Goal: Task Accomplishment & Management: Manage account settings

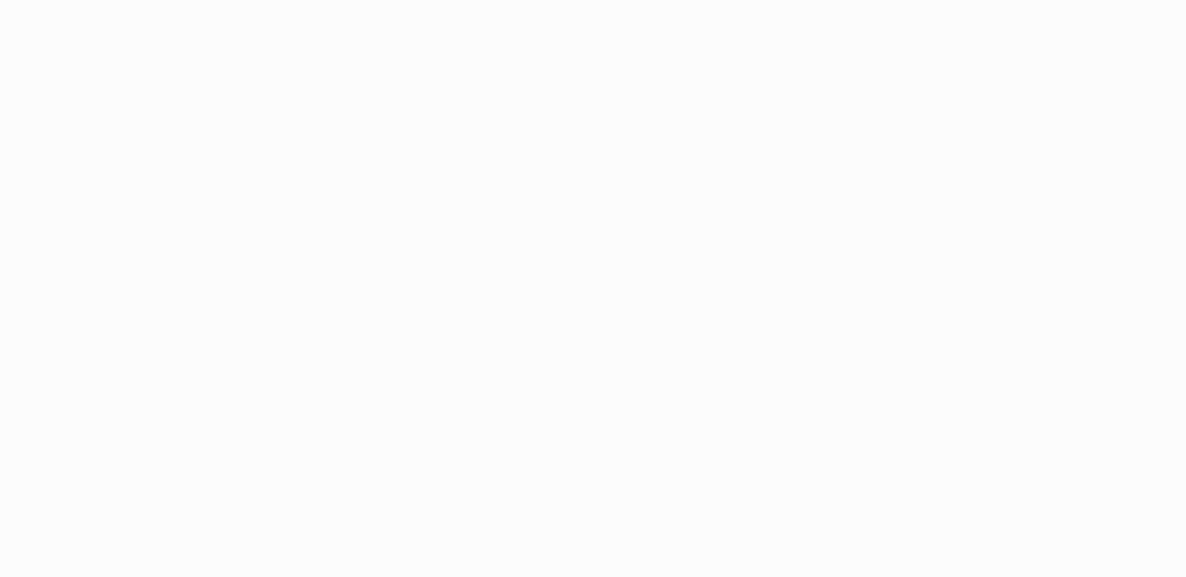
click at [589, 112] on body at bounding box center [593, 288] width 1186 height 577
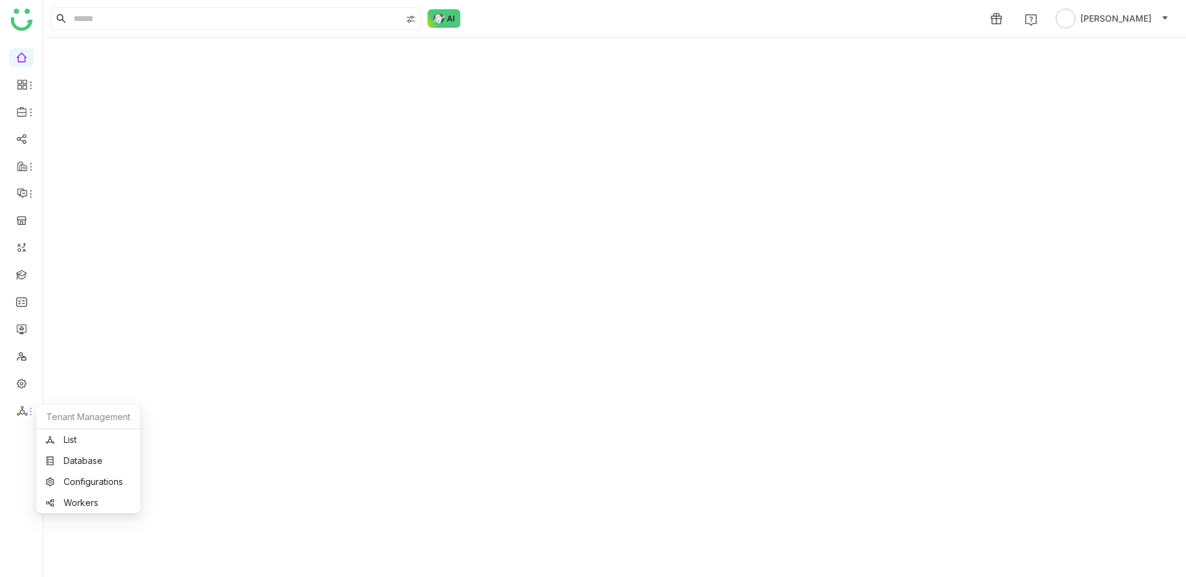
drag, startPoint x: 20, startPoint y: 411, endPoint x: 34, endPoint y: 423, distance: 18.0
click at [20, 411] on icon at bounding box center [22, 410] width 11 height 11
click at [64, 444] on link "List" at bounding box center [88, 440] width 85 height 9
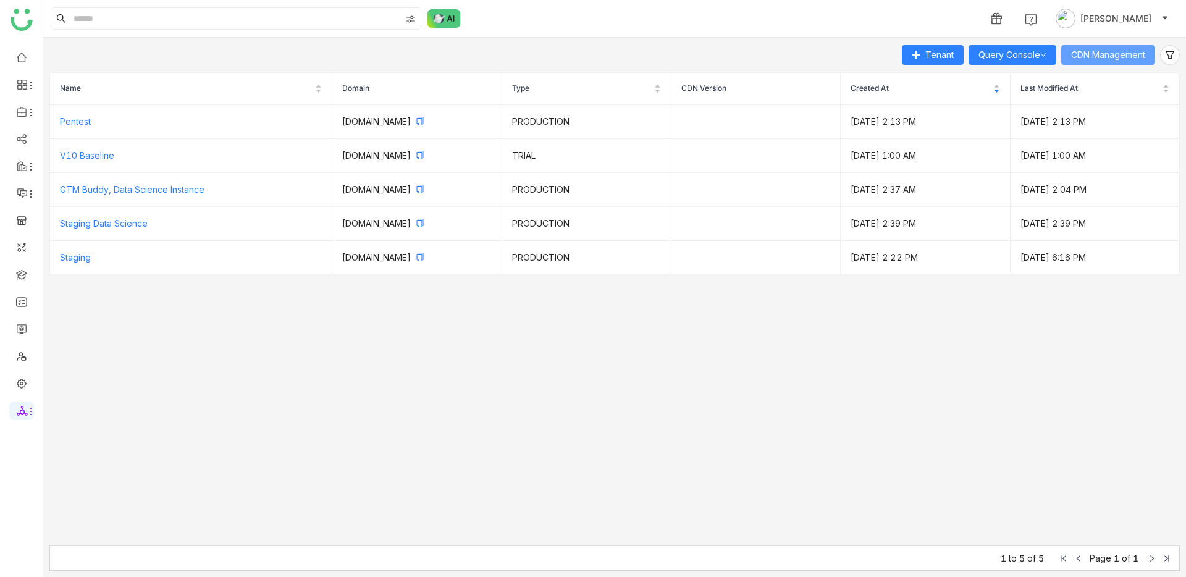
click at [1132, 62] on button "CDN Management" at bounding box center [1108, 55] width 94 height 20
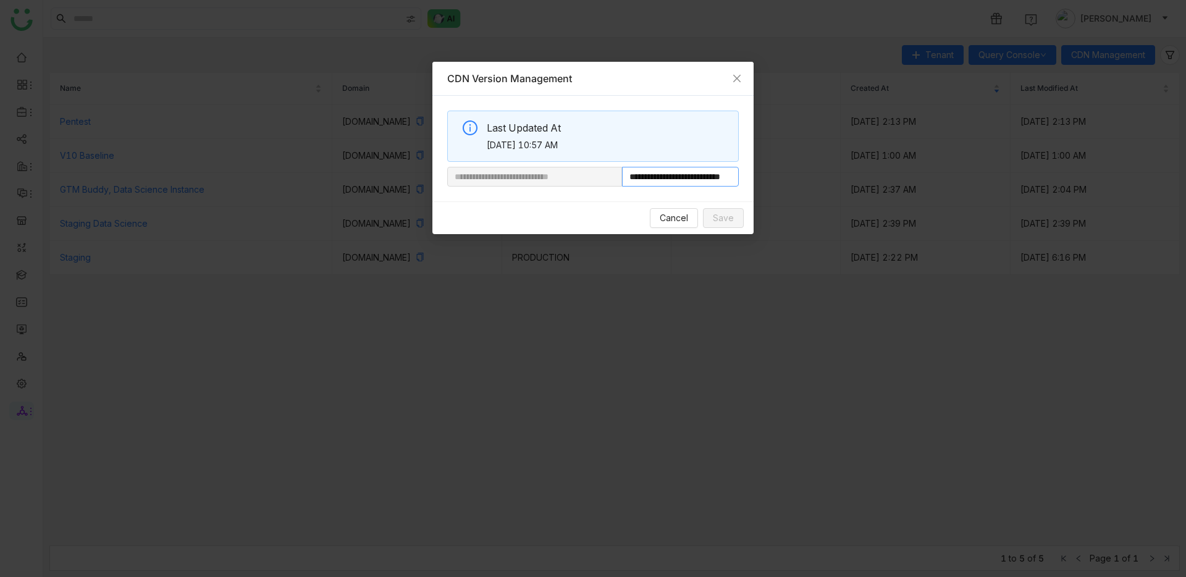
scroll to position [0, 47]
drag, startPoint x: 663, startPoint y: 177, endPoint x: 882, endPoint y: 176, distance: 219.3
click at [882, 176] on nz-modal-container "**********" at bounding box center [593, 288] width 1186 height 577
paste input "text"
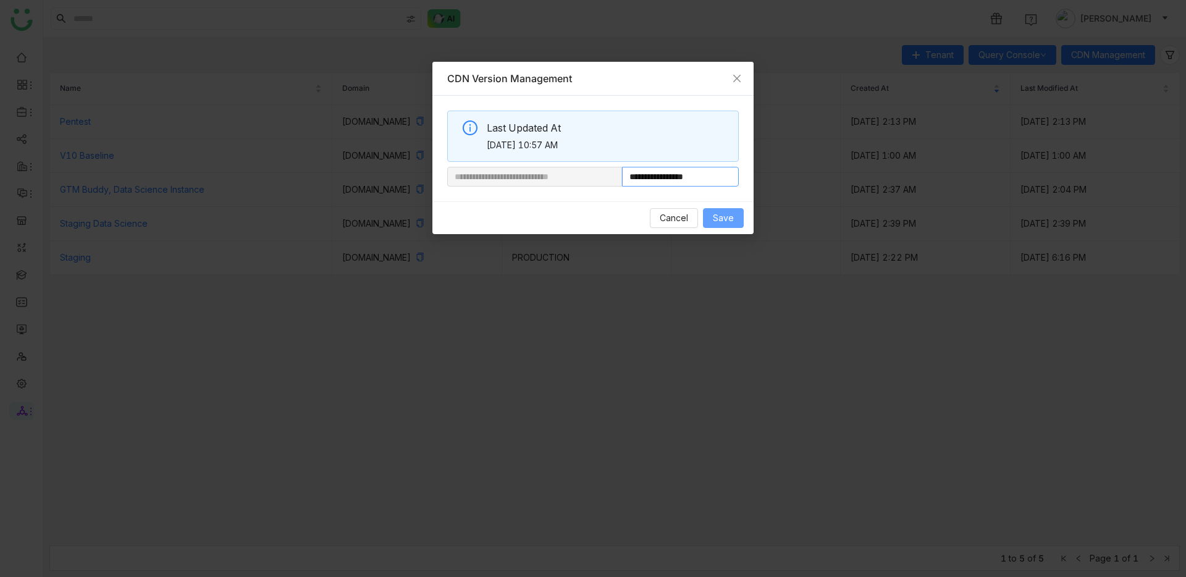
type input "**********"
click at [727, 214] on span "Save" at bounding box center [723, 218] width 21 height 14
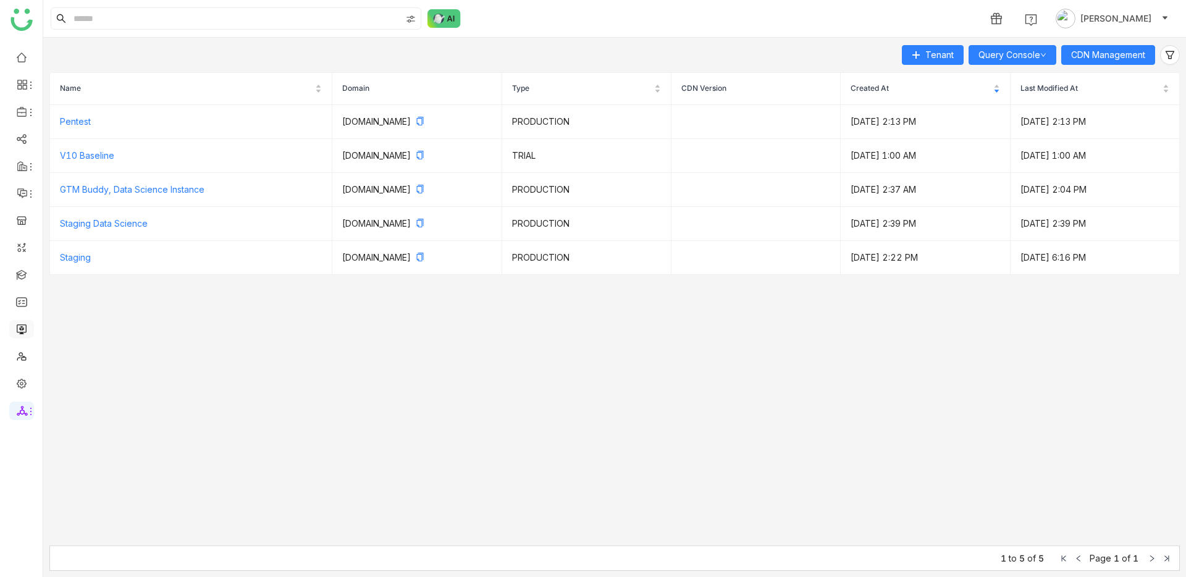
click at [19, 334] on link at bounding box center [21, 328] width 11 height 11
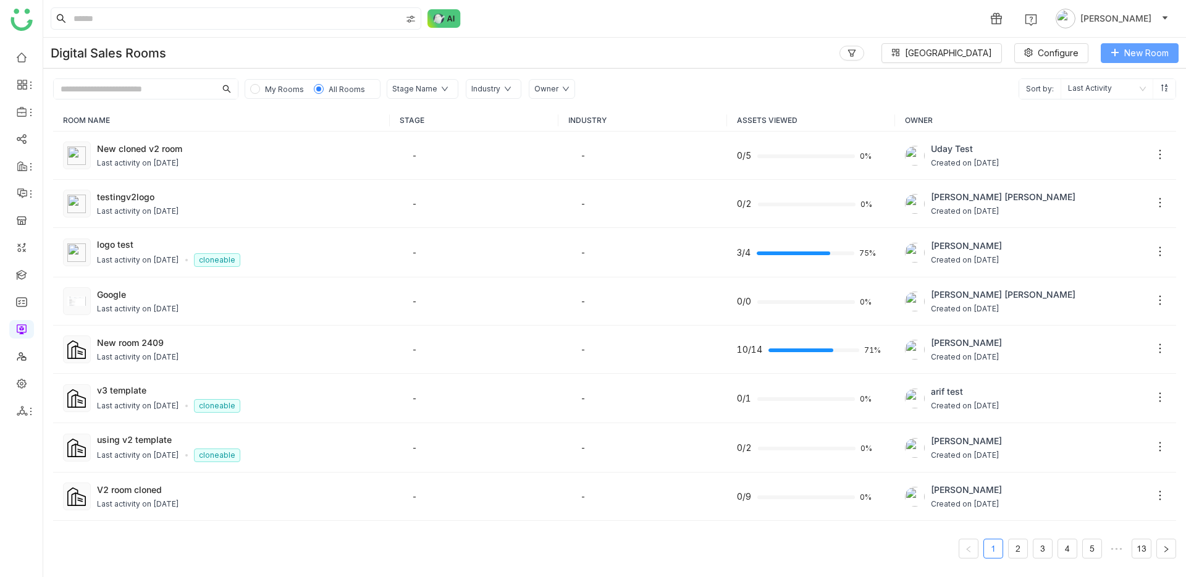
click at [1134, 51] on span "New Room" at bounding box center [1147, 53] width 44 height 14
click at [1111, 82] on li "Room" at bounding box center [1111, 78] width 135 height 23
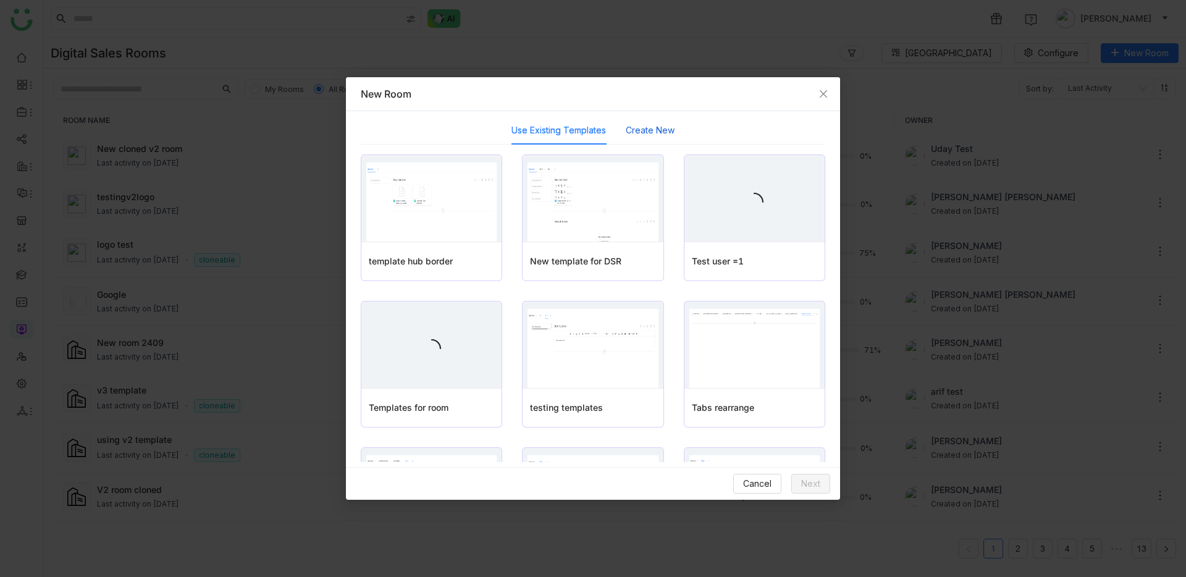
click at [657, 132] on button "Create New" at bounding box center [650, 131] width 49 height 14
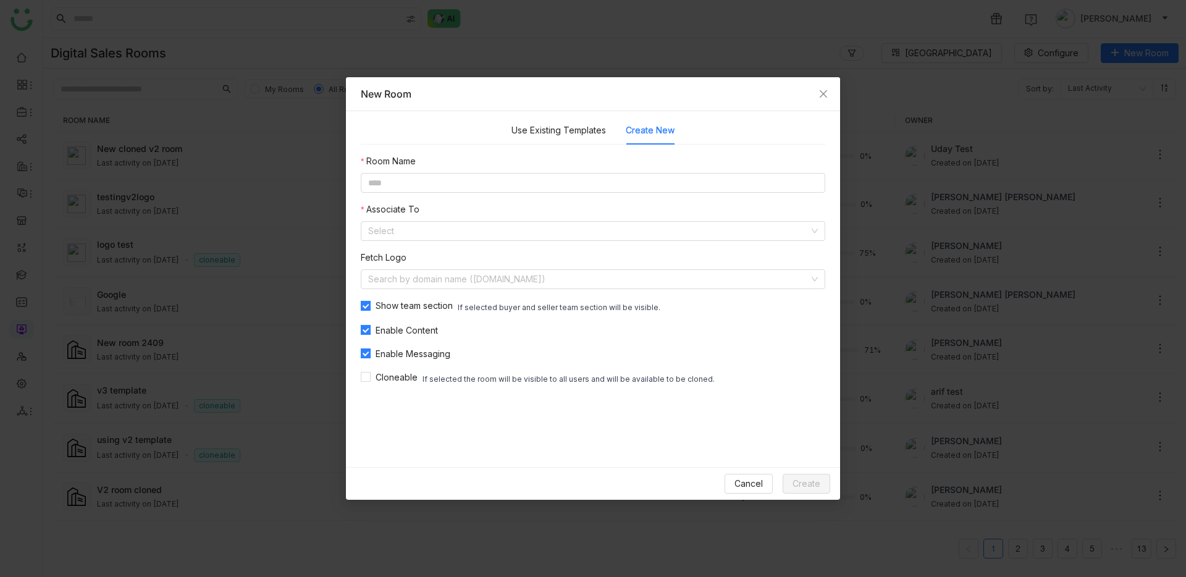
click at [457, 292] on div "Room Name Associate To Select Fetch Logo Search by domain name (example.com) Sh…" at bounding box center [593, 269] width 465 height 231
click at [455, 288] on input at bounding box center [588, 279] width 441 height 19
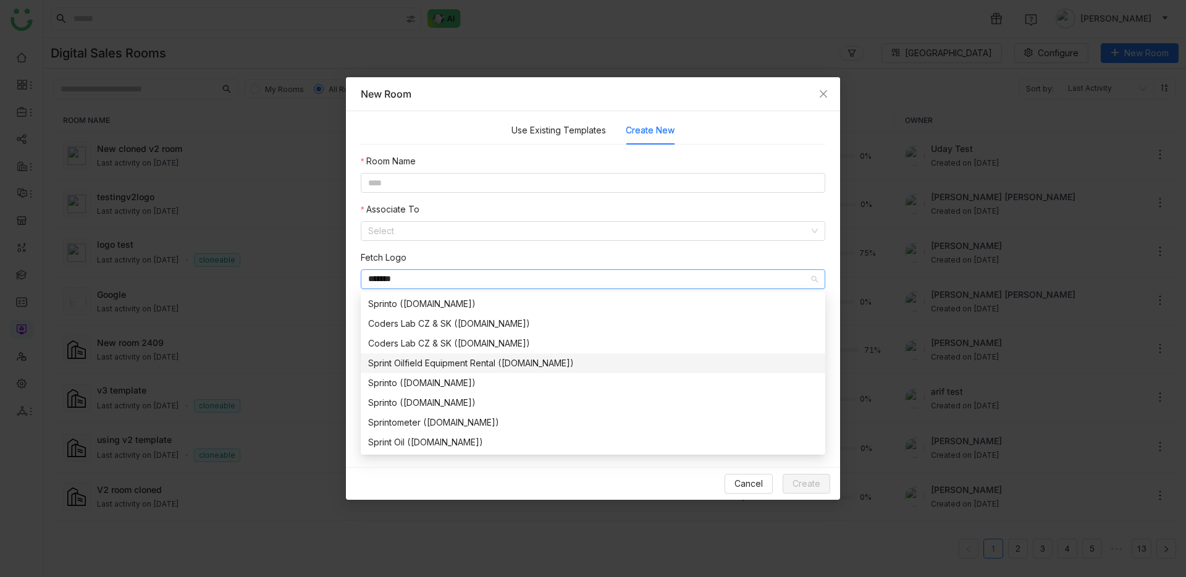
scroll to position [20, 0]
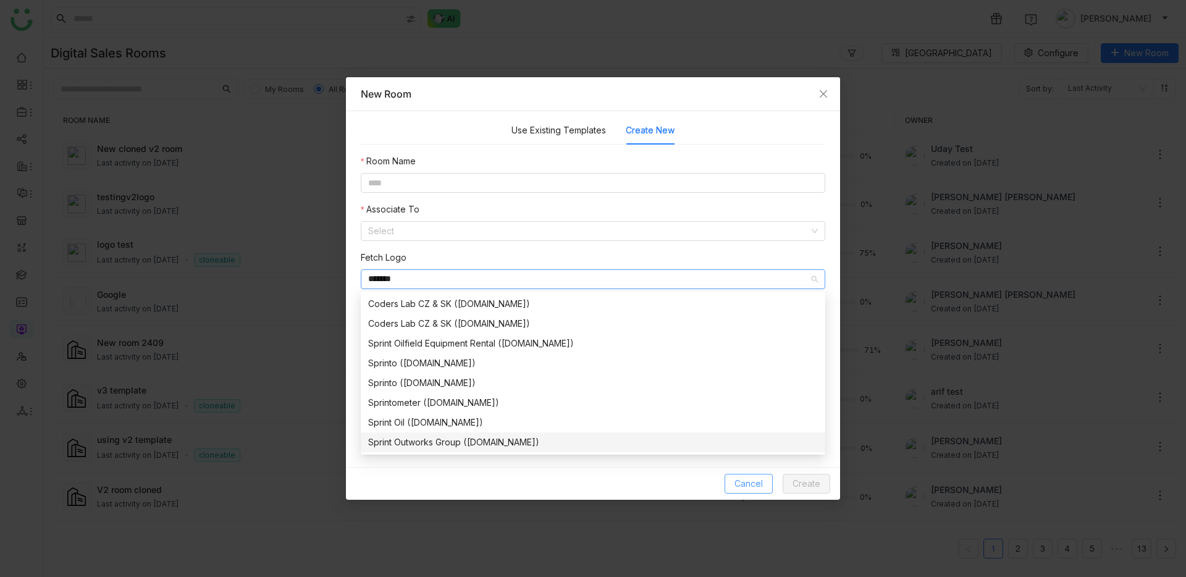
type input "*******"
click at [738, 489] on span "Cancel" at bounding box center [749, 484] width 28 height 14
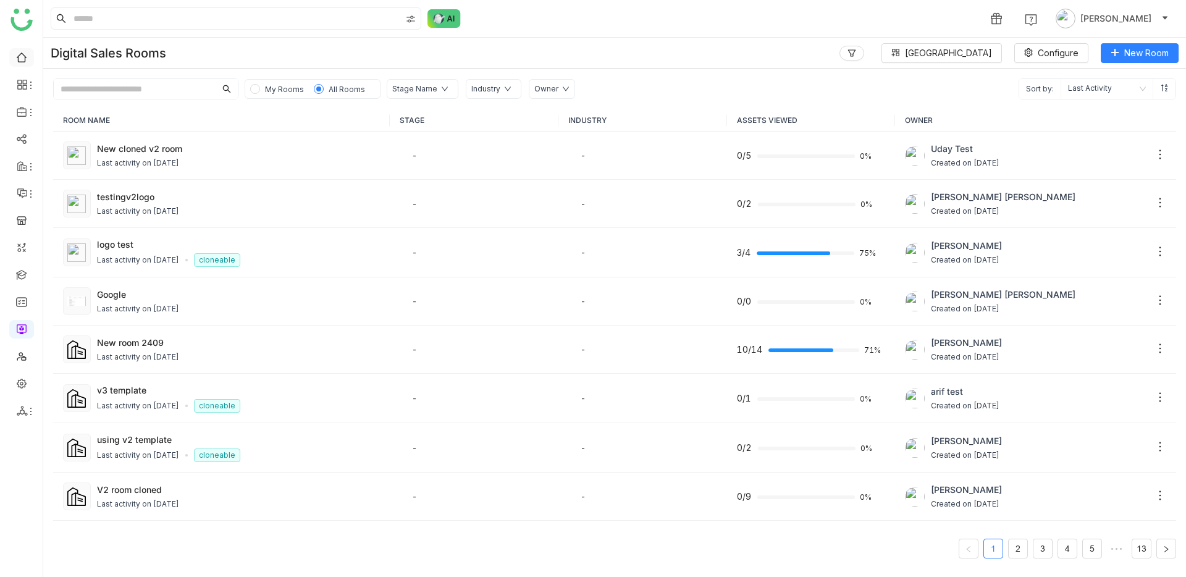
click at [27, 60] on link at bounding box center [21, 56] width 11 height 11
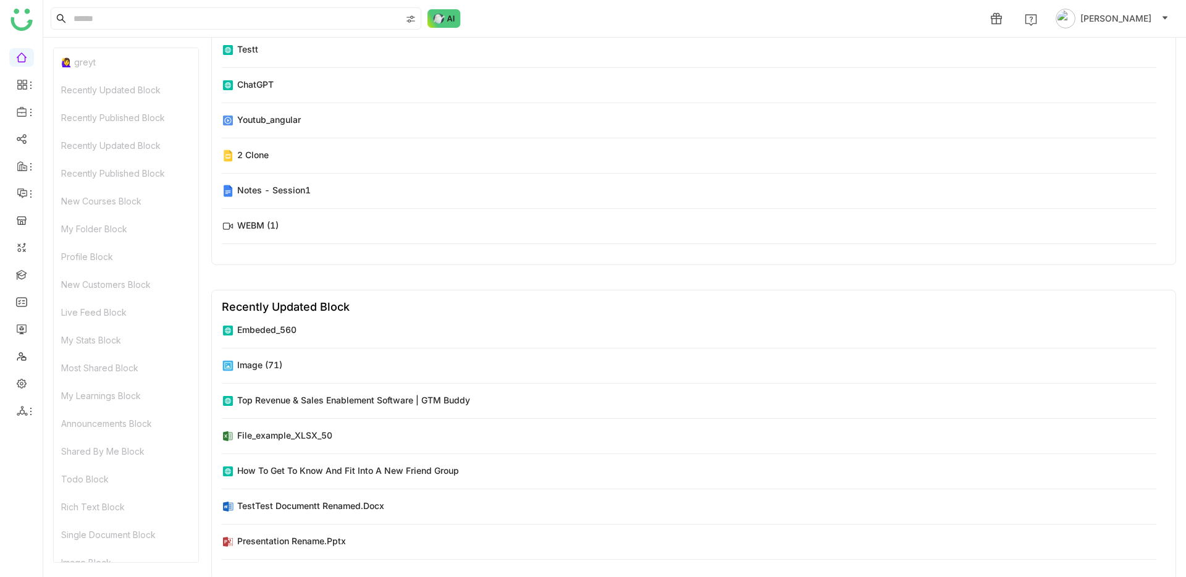
scroll to position [5872, 0]
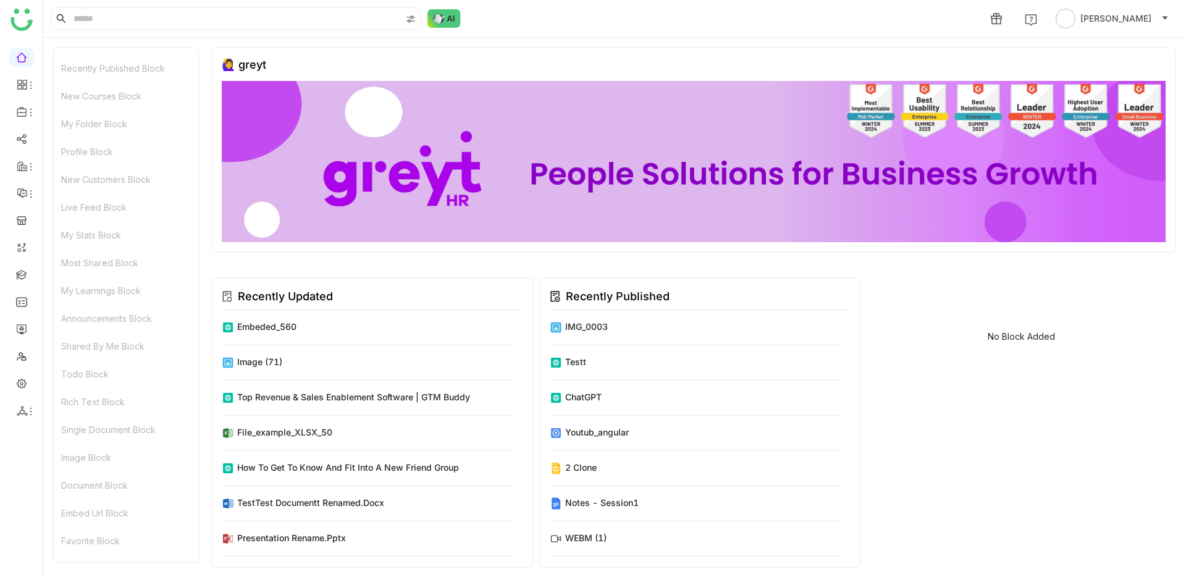
scroll to position [542, 0]
click at [165, 306] on div "Rich Text Block" at bounding box center [126, 298] width 145 height 28
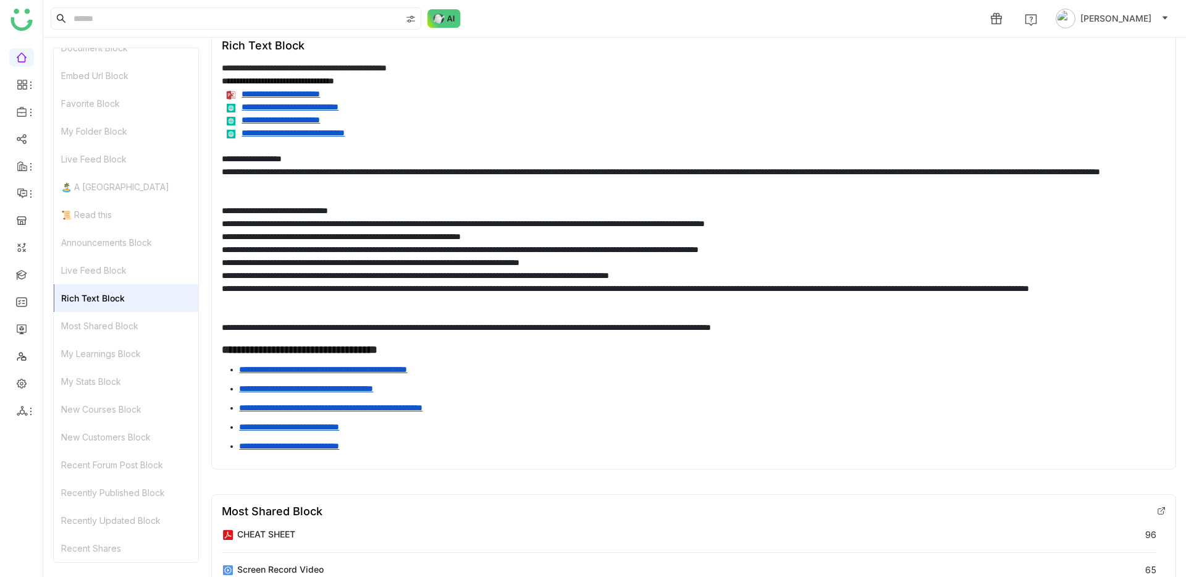
click at [142, 340] on div "My Learnings Block" at bounding box center [126, 354] width 145 height 28
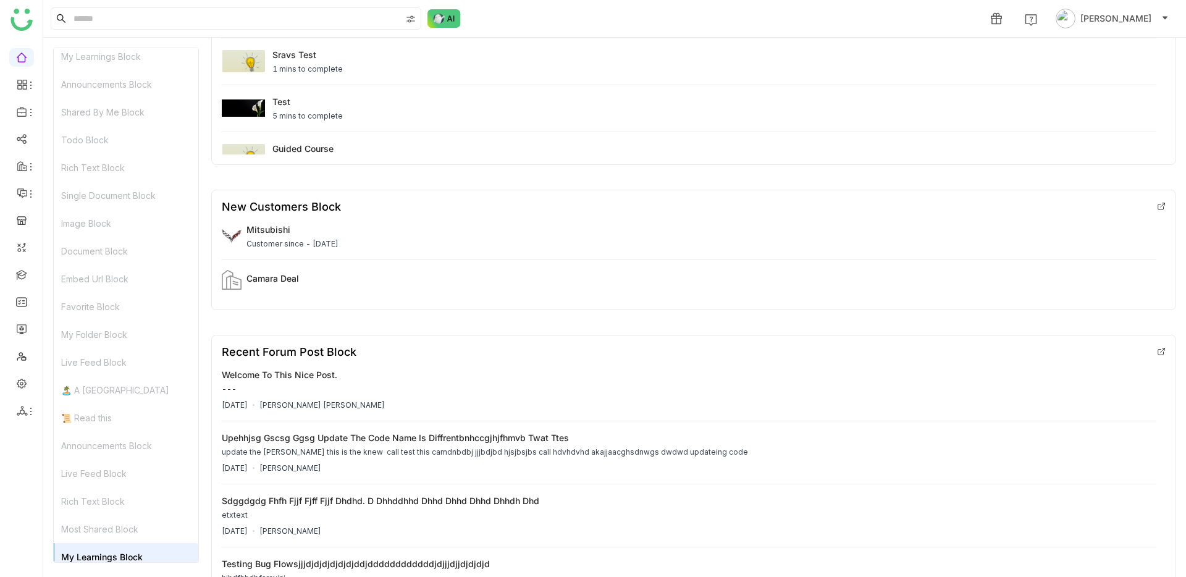
scroll to position [542, 0]
click at [27, 93] on li at bounding box center [21, 84] width 25 height 19
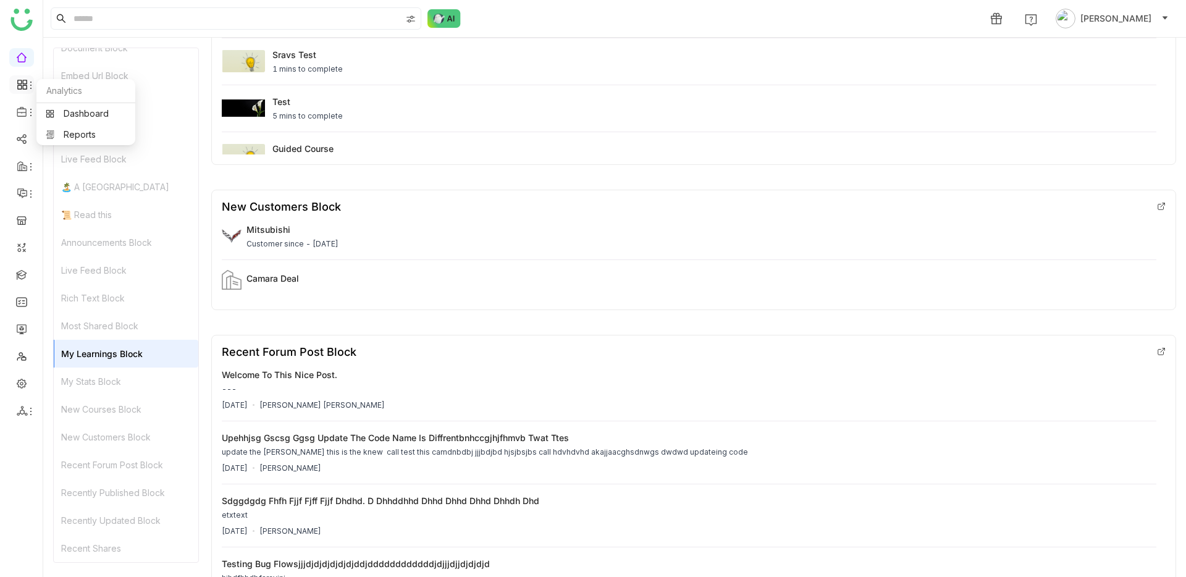
click at [26, 86] on icon at bounding box center [31, 85] width 10 height 10
click at [50, 112] on link "Dashboard" at bounding box center [86, 113] width 80 height 9
